Goal: Task Accomplishment & Management: Use online tool/utility

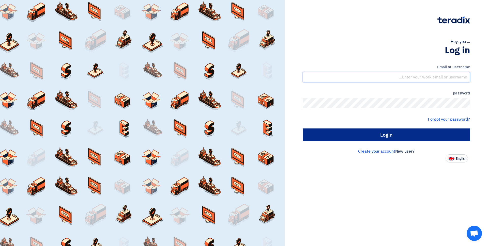
type input "[EMAIL_ADDRESS][DOMAIN_NAME]"
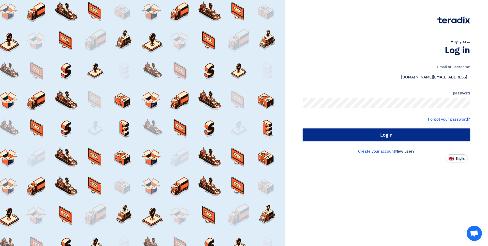
click at [405, 132] on input "Login" at bounding box center [386, 135] width 167 height 13
type input "Sign in"
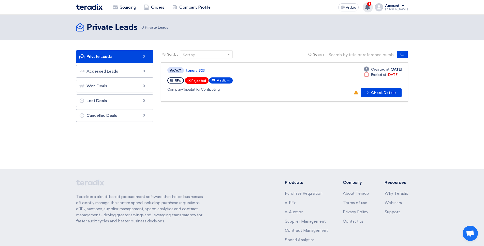
click at [370, 5] on font "1" at bounding box center [369, 4] width 1 height 4
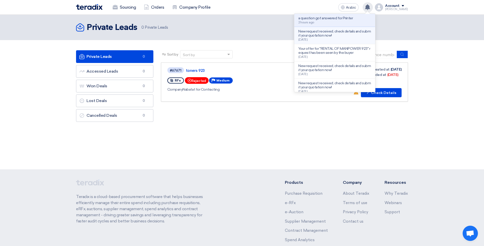
click at [336, 35] on font "New request received, check details and submit your quotation now!" at bounding box center [334, 33] width 72 height 8
